Goal: Task Accomplishment & Management: Manage account settings

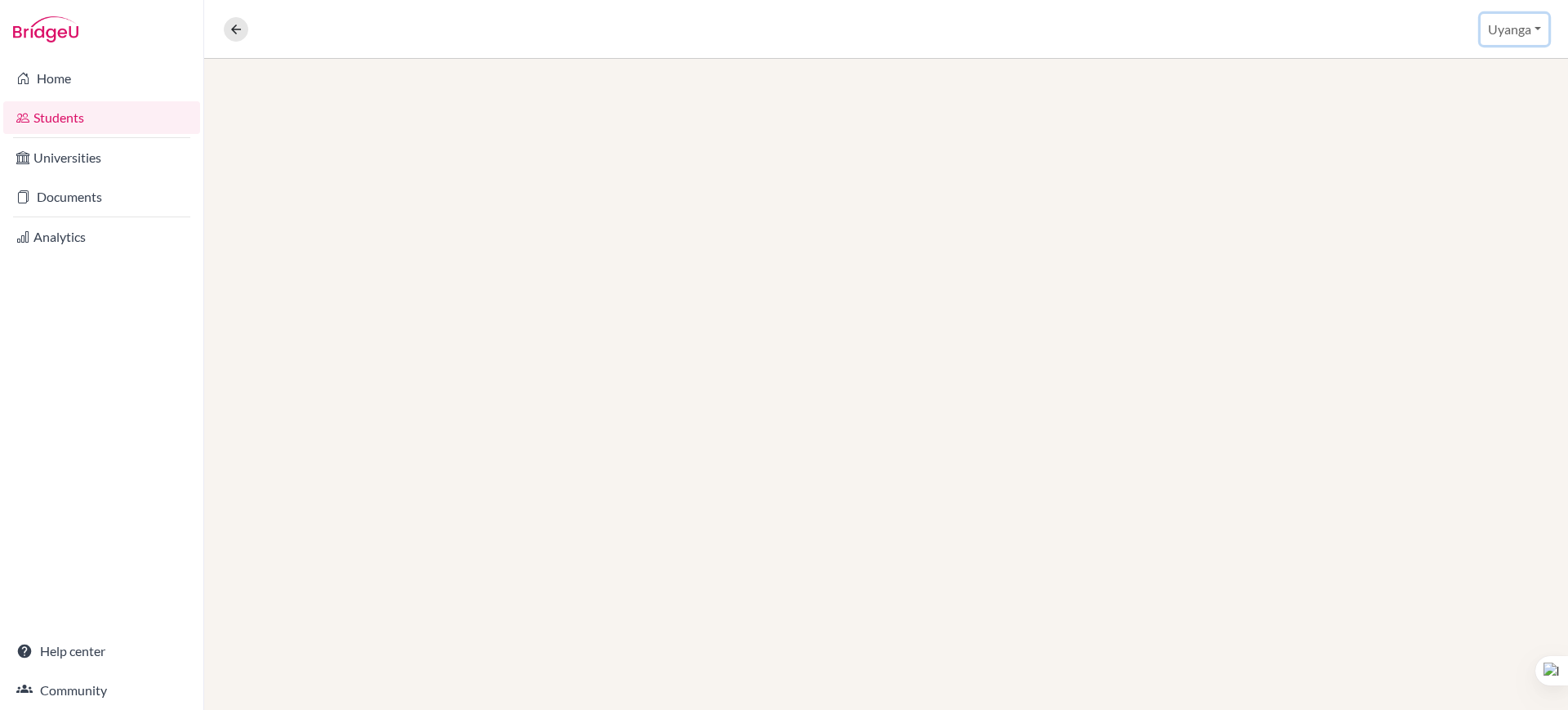
click at [1509, 32] on button "Uyanga" at bounding box center [1515, 29] width 68 height 31
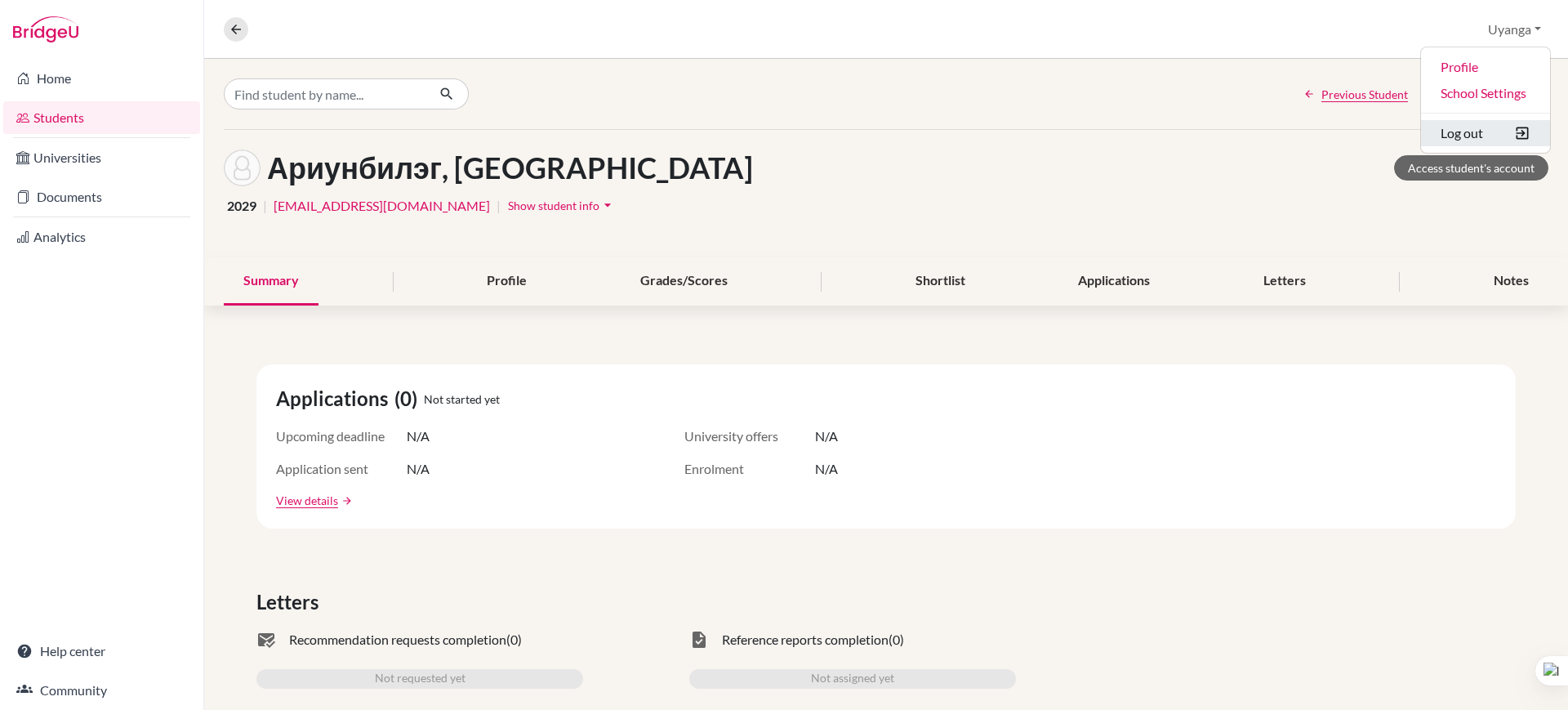
click at [1471, 137] on button "Log out" at bounding box center [1486, 134] width 129 height 27
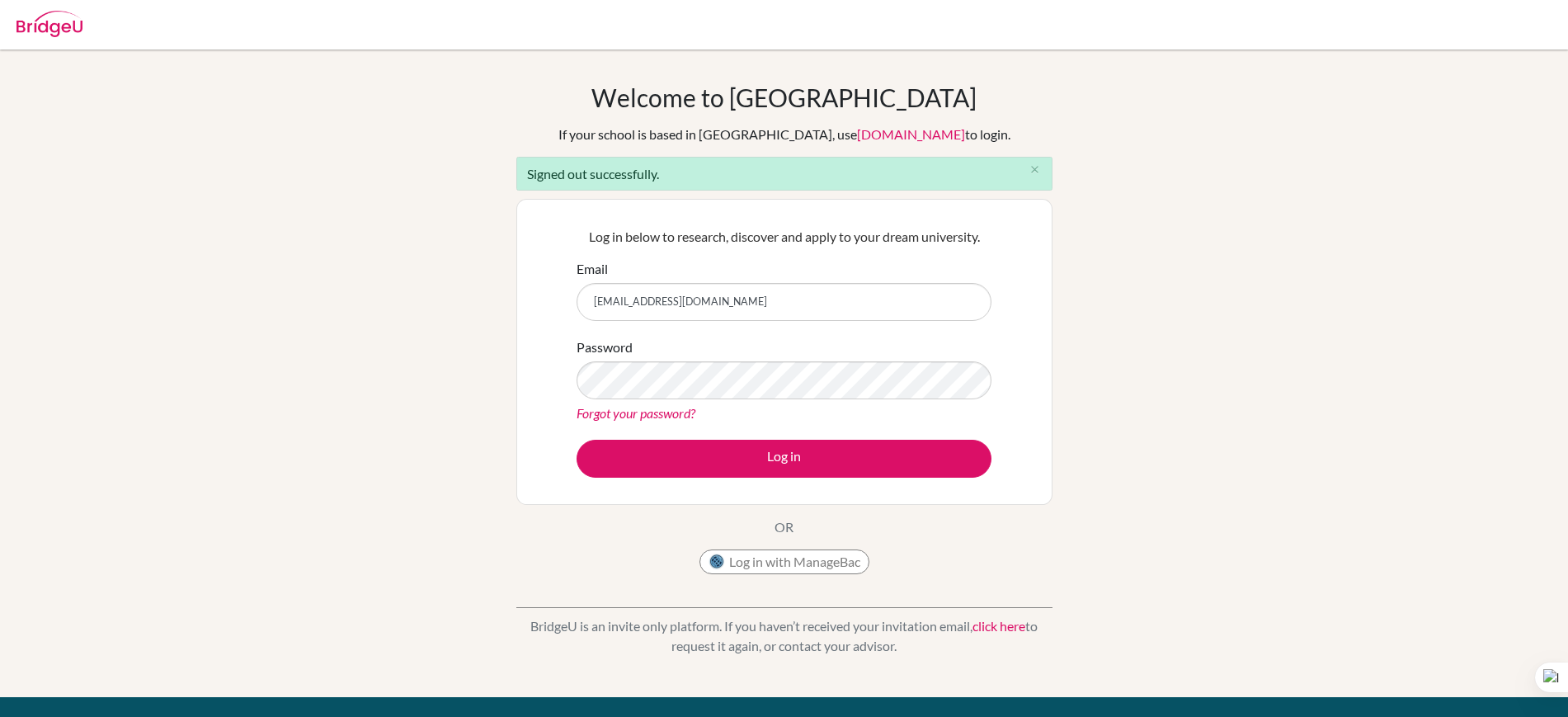
type input "292_zorig.t@mbo.edu.mn"
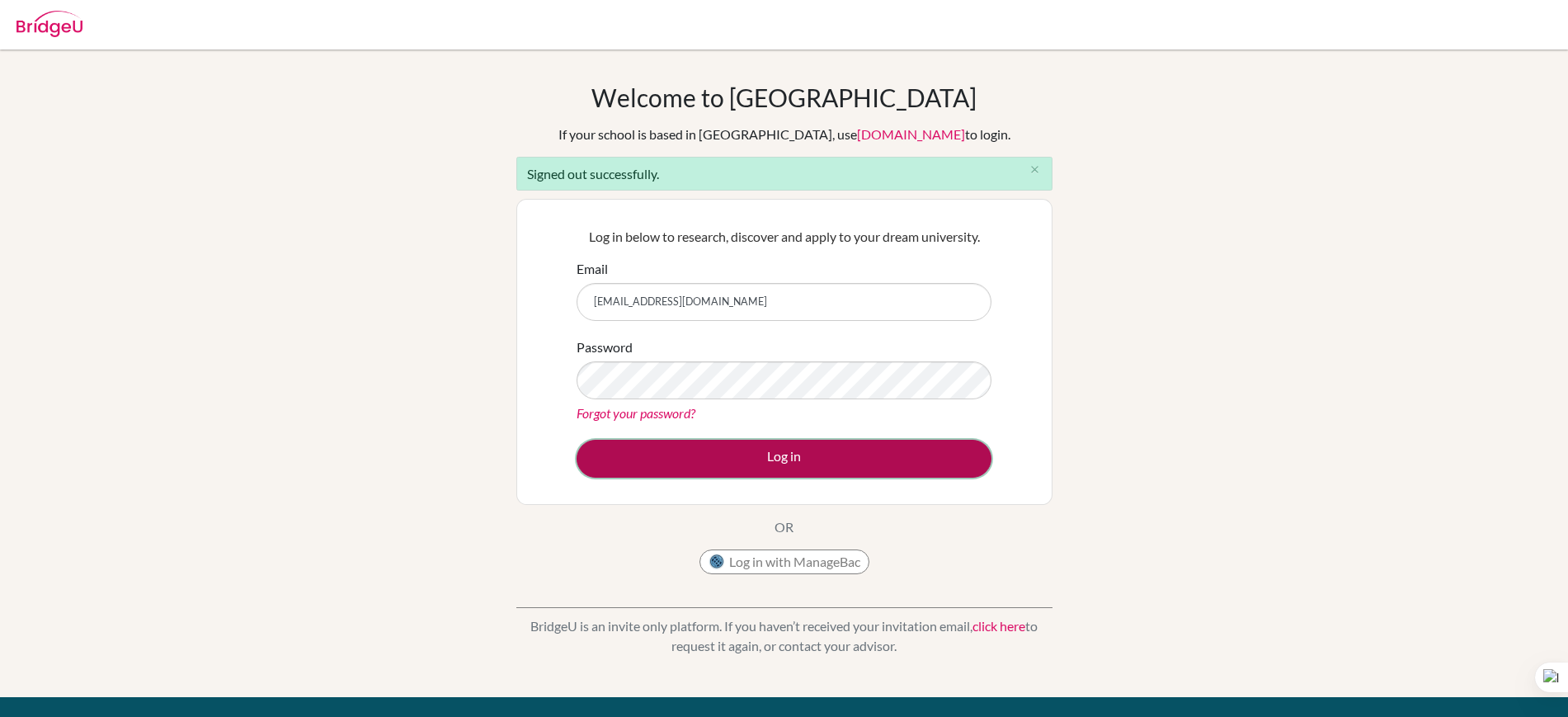
click at [820, 467] on button "Log in" at bounding box center [784, 458] width 415 height 38
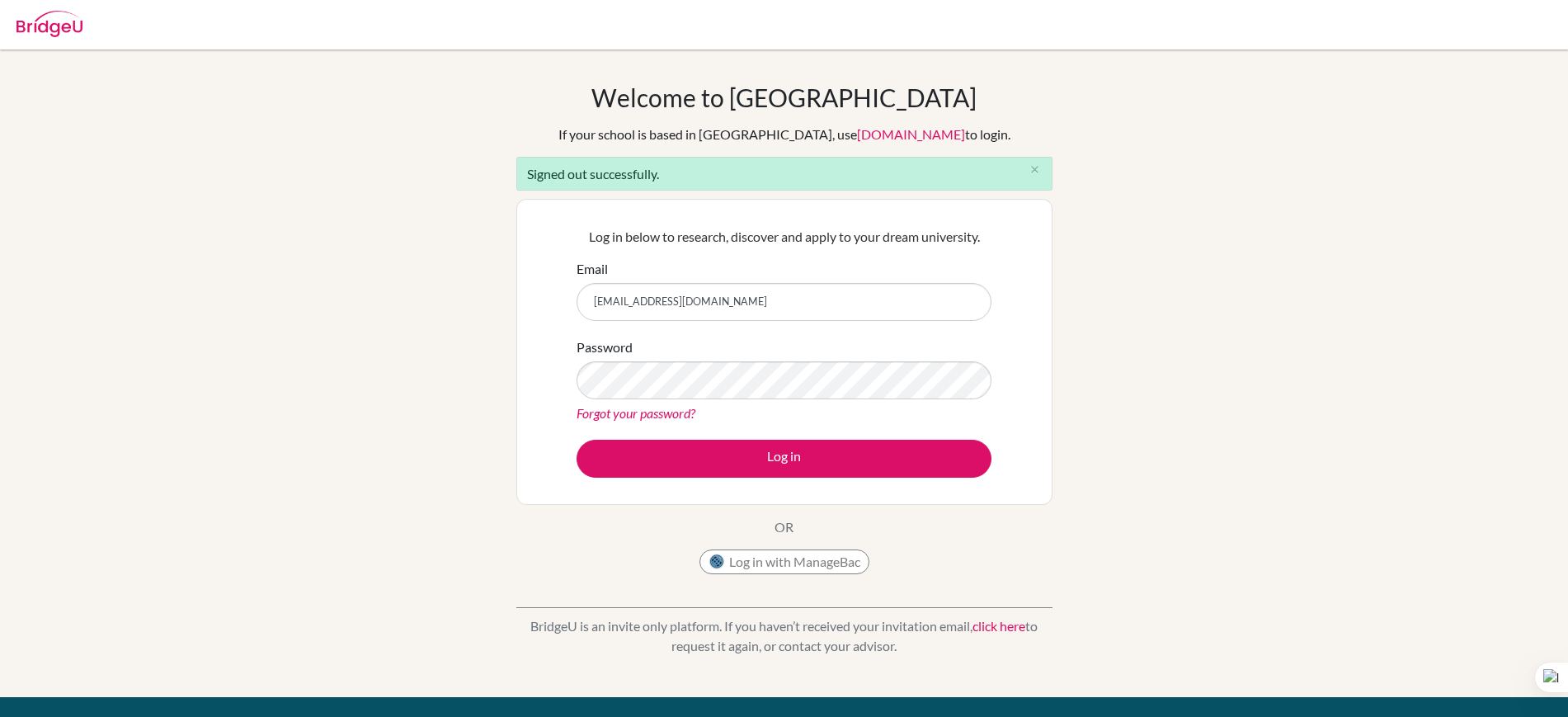
type input "[EMAIL_ADDRESS][DOMAIN_NAME]"
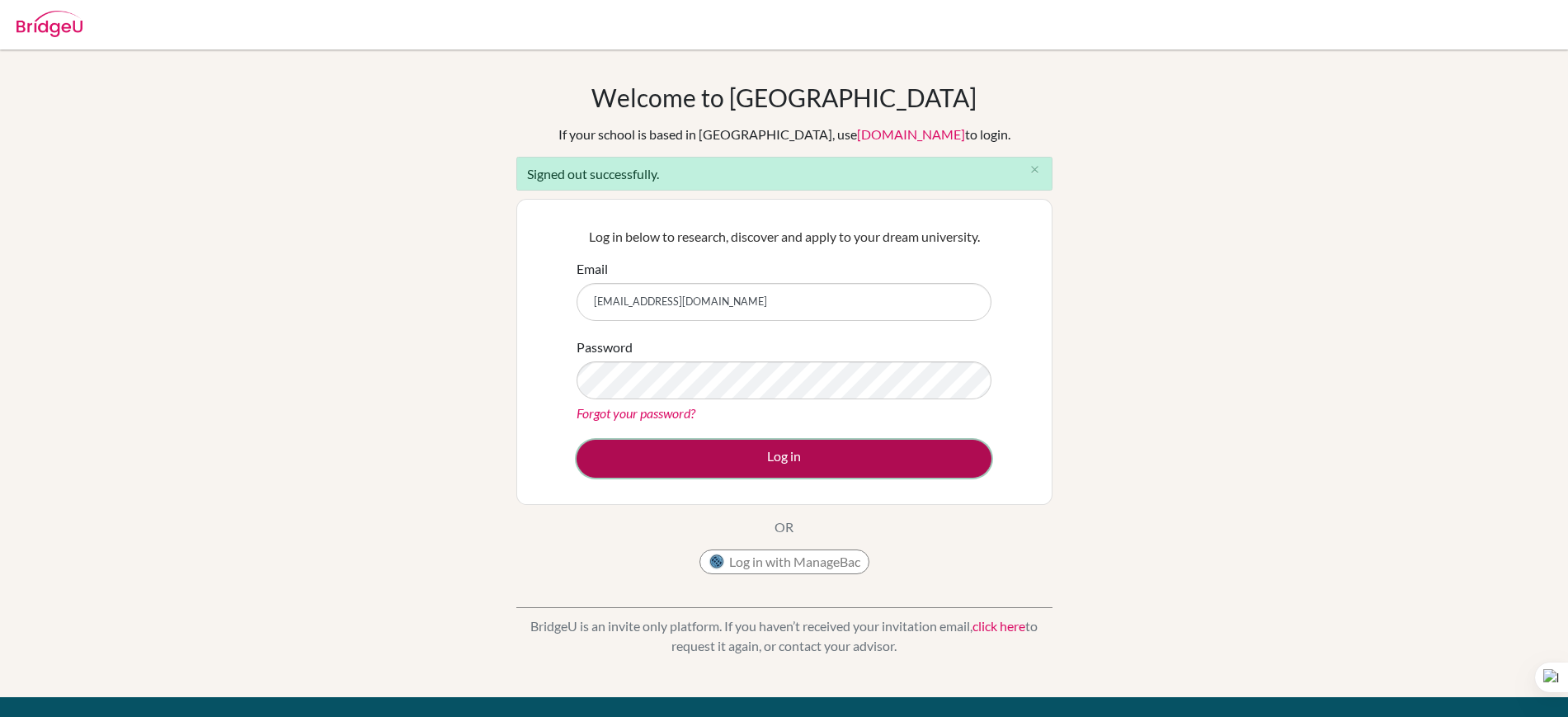
click at [804, 462] on button "Log in" at bounding box center [784, 458] width 415 height 38
